Goal: Task Accomplishment & Management: Manage account settings

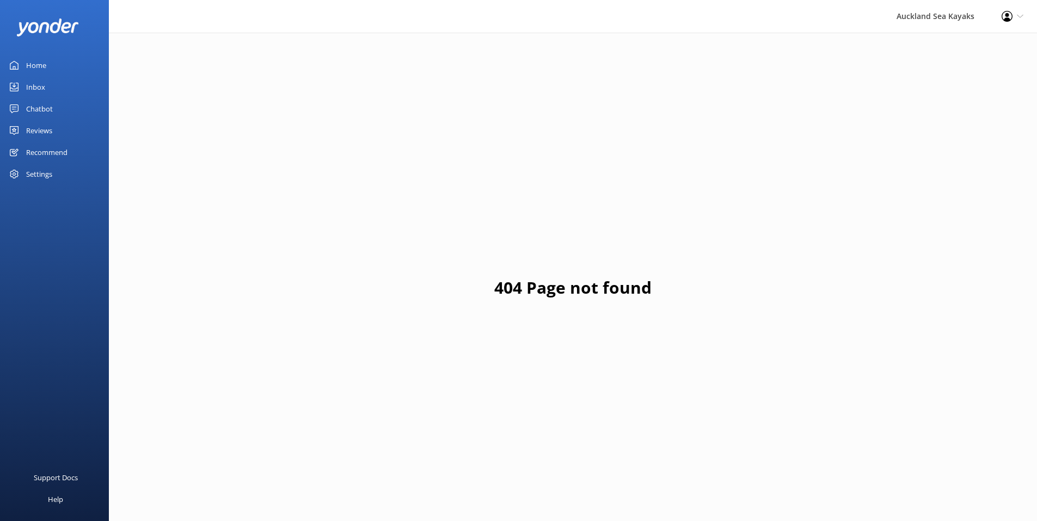
click at [46, 131] on div "Reviews" at bounding box center [39, 131] width 26 height 22
